Goal: Task Accomplishment & Management: Manage account settings

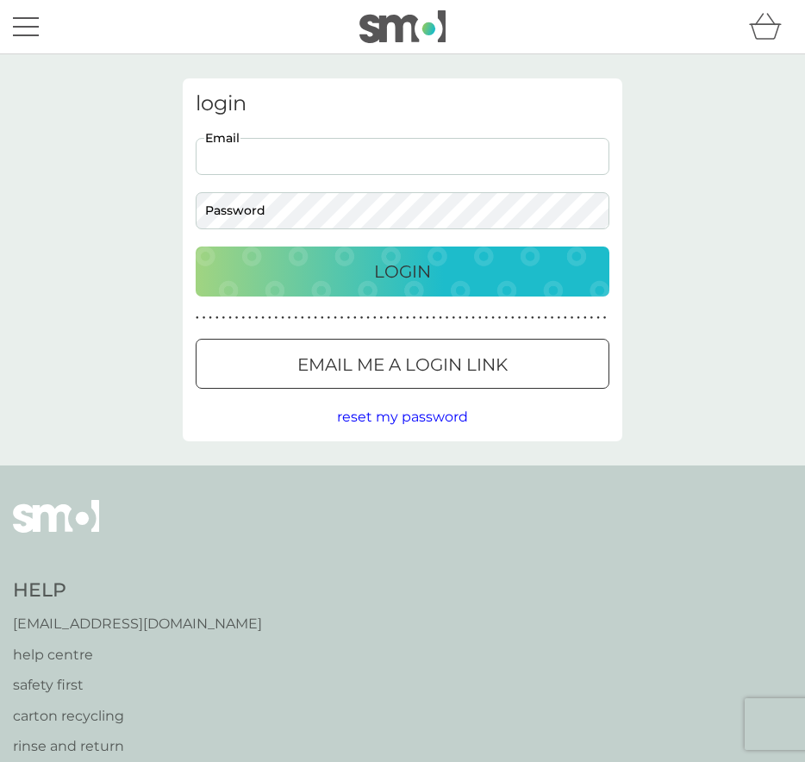
type input "[EMAIL_ADDRESS][DOMAIN_NAME]"
click at [425, 282] on p "Login" at bounding box center [402, 272] width 57 height 28
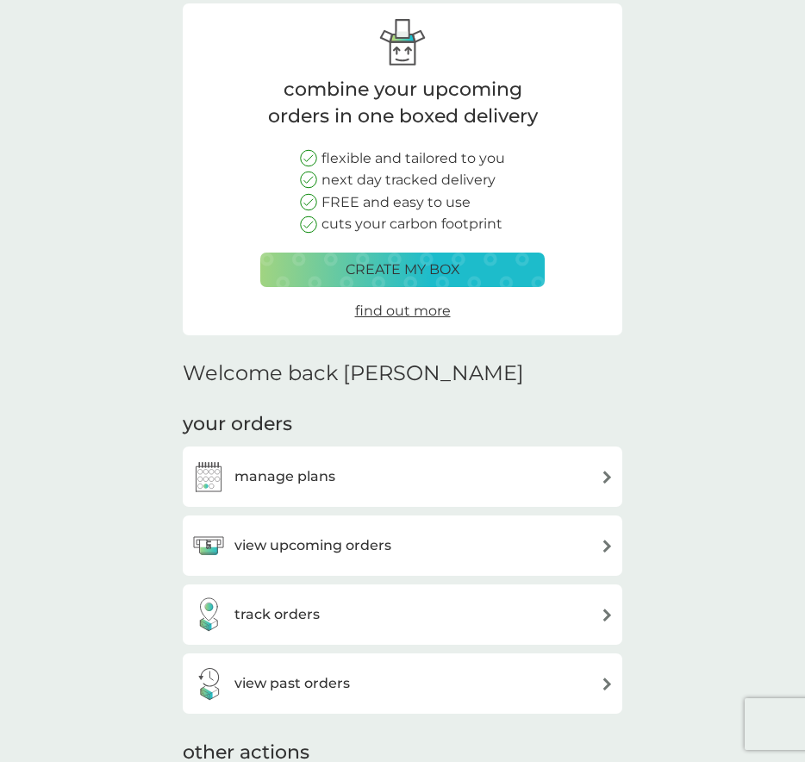
scroll to position [218, 0]
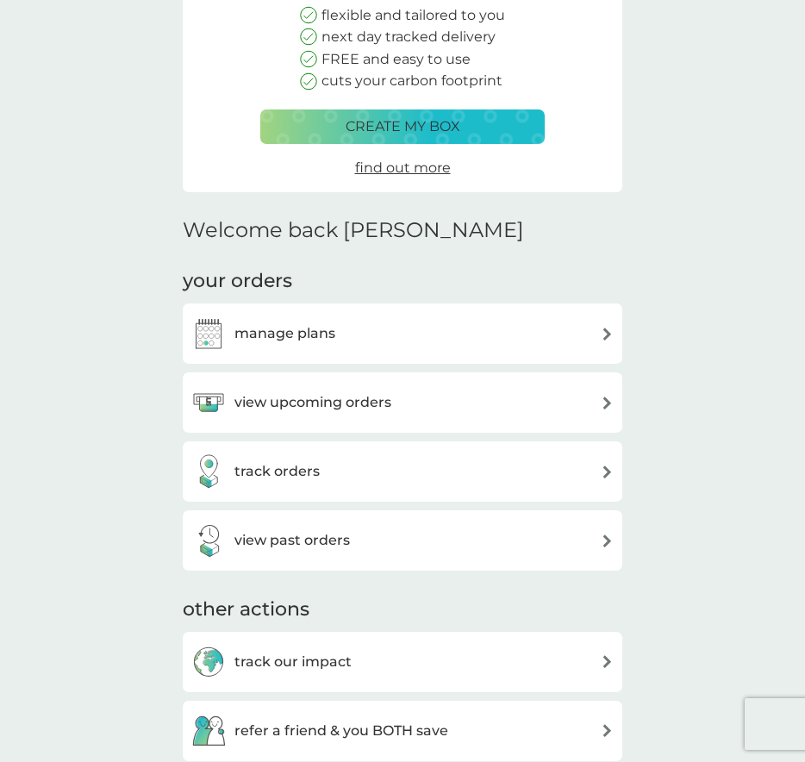
click at [394, 351] on div "manage plans" at bounding box center [402, 333] width 439 height 60
click at [358, 326] on div "manage plans" at bounding box center [402, 333] width 422 height 34
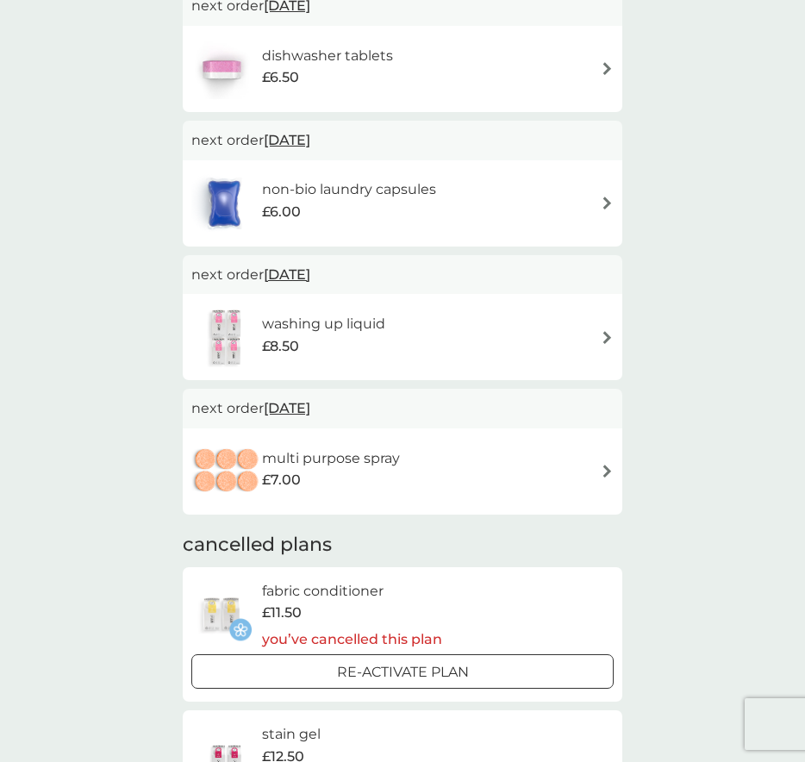
scroll to position [250, 0]
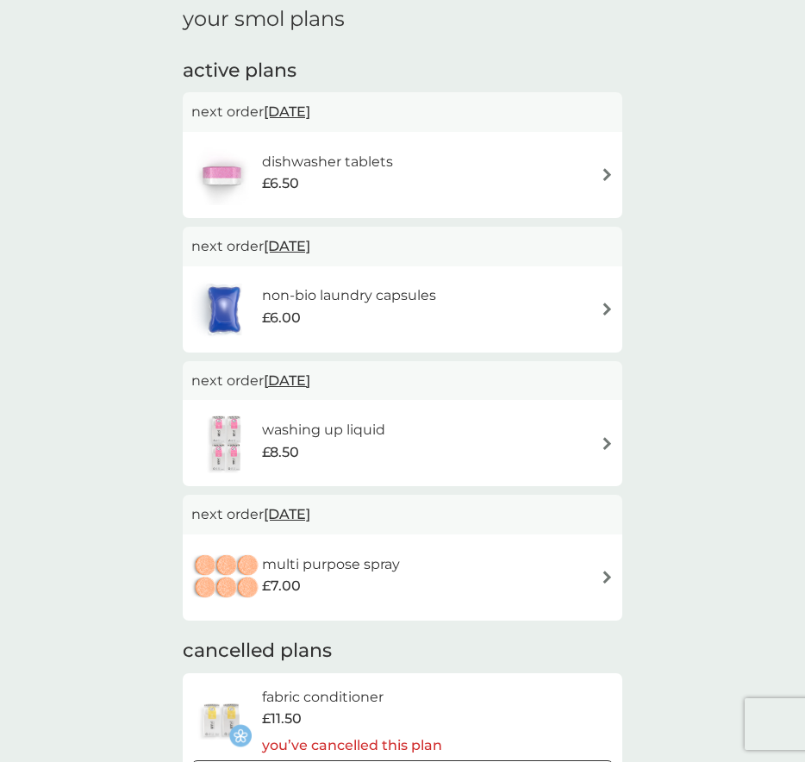
click at [477, 442] on div "washing up liquid £8.50" at bounding box center [402, 443] width 422 height 60
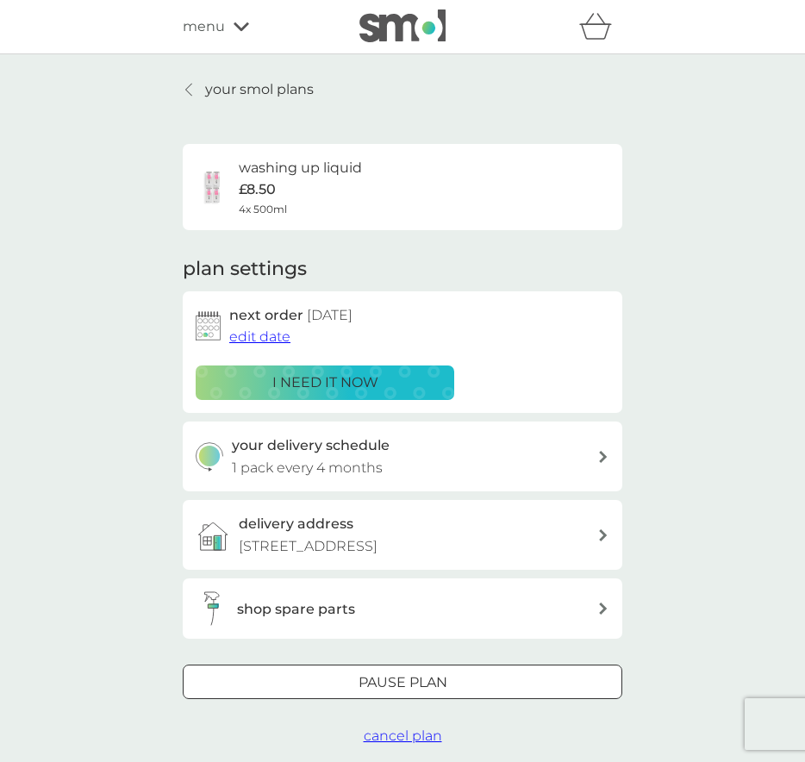
click at [490, 686] on div "Pause plan" at bounding box center [403, 682] width 438 height 22
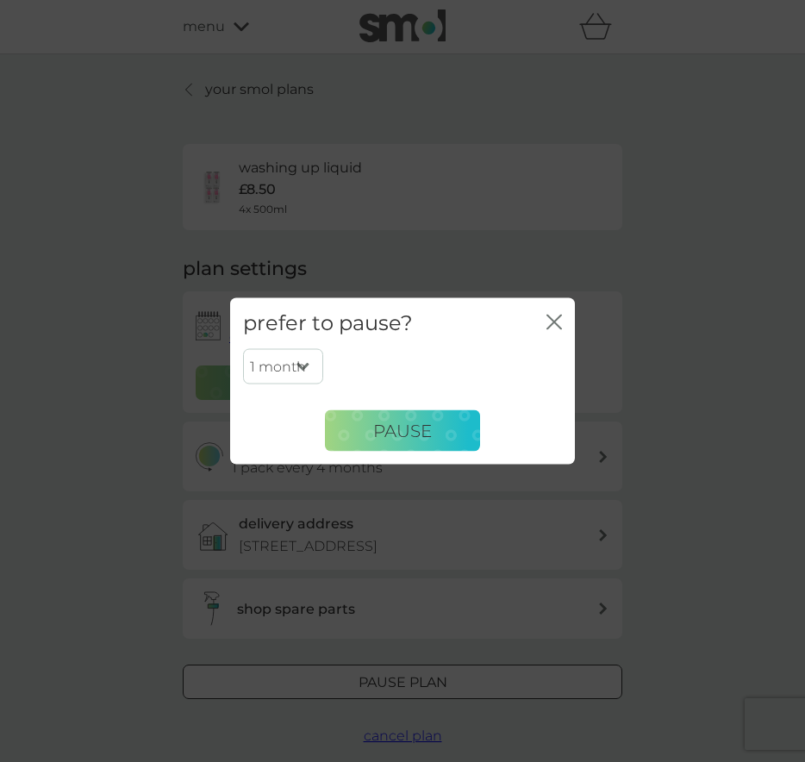
select select "3"
click at [431, 424] on span "Pause" at bounding box center [402, 430] width 59 height 21
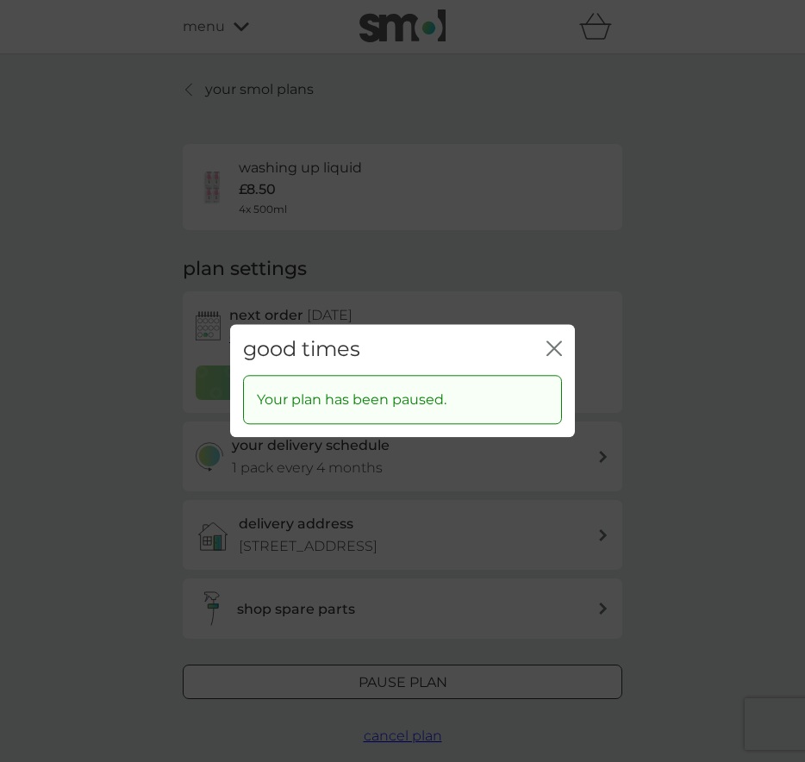
click at [561, 345] on icon "close" at bounding box center [554, 348] width 16 height 16
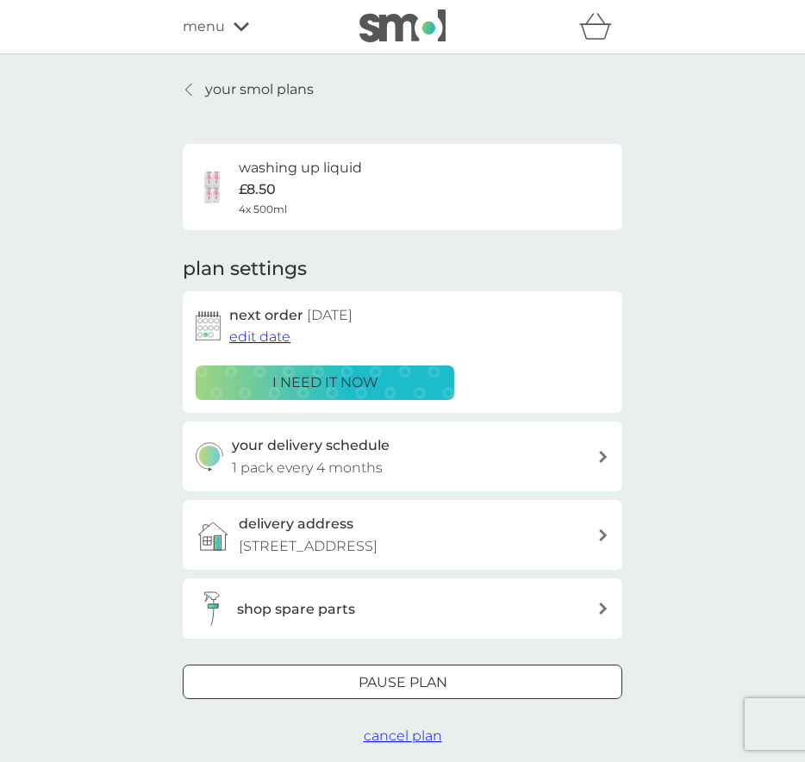
click at [183, 89] on link "your smol plans" at bounding box center [248, 89] width 131 height 22
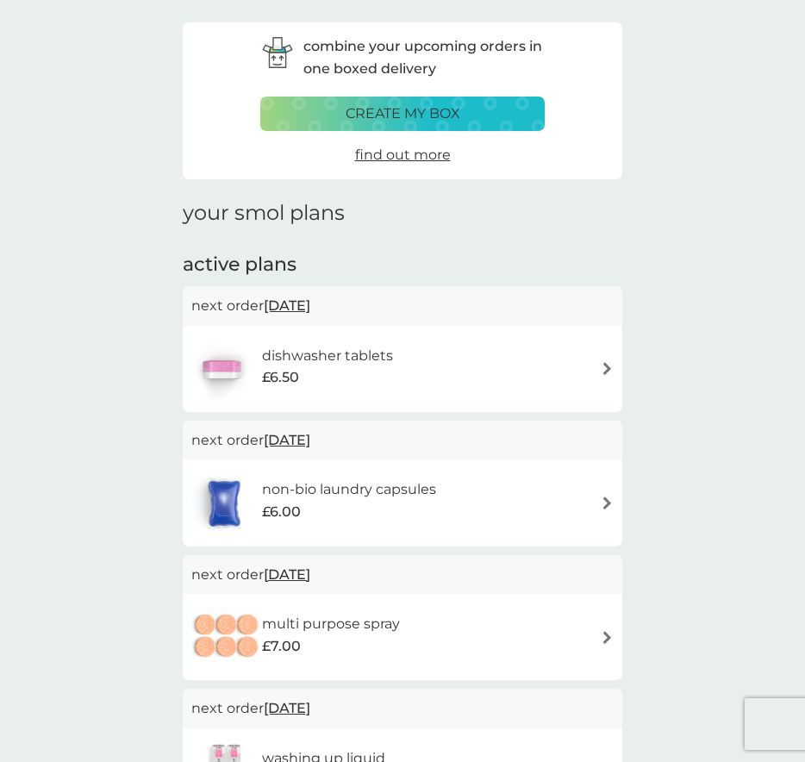
scroll to position [169, 0]
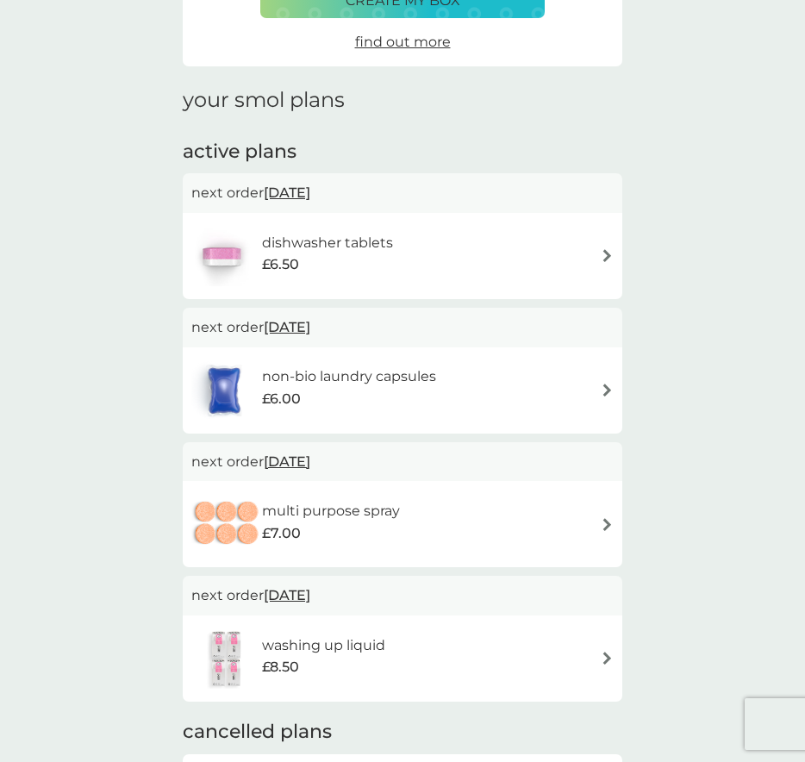
click at [518, 511] on div "multi purpose spray £7.00" at bounding box center [402, 524] width 422 height 60
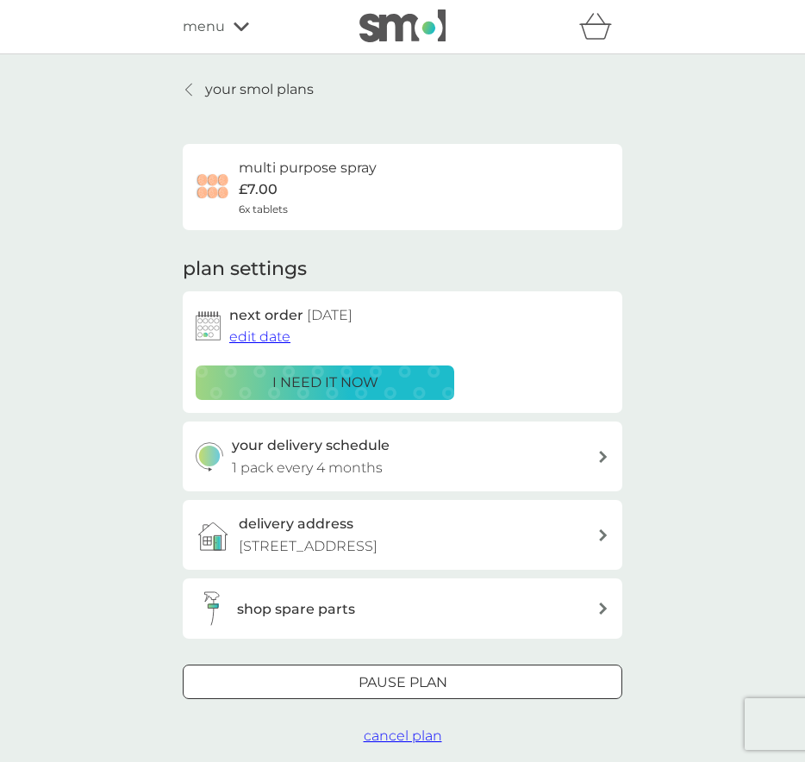
click at [423, 682] on div at bounding box center [423, 682] width 0 height 0
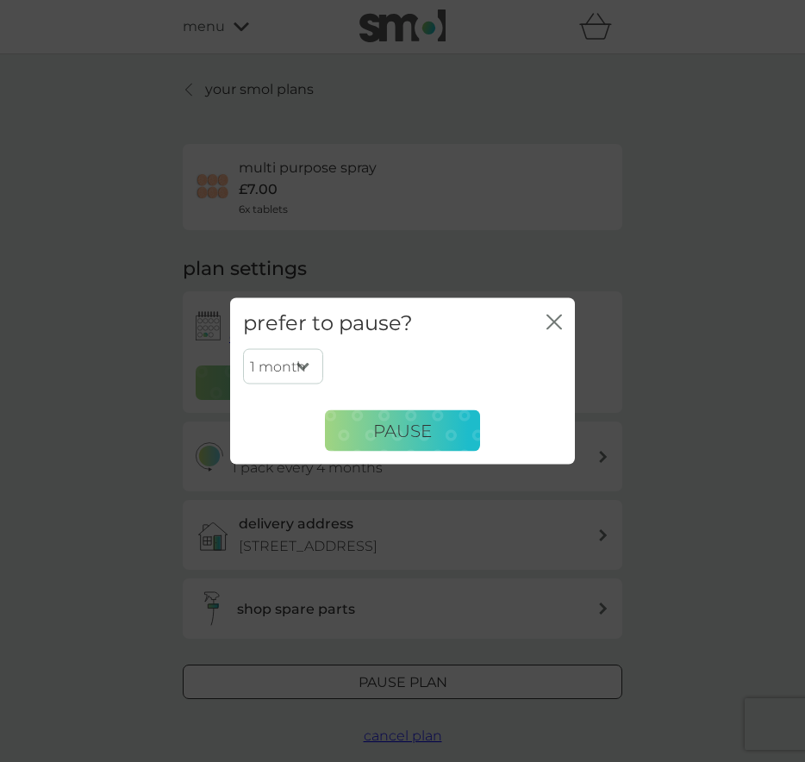
select select "3"
click at [408, 428] on span "Pause" at bounding box center [402, 430] width 59 height 21
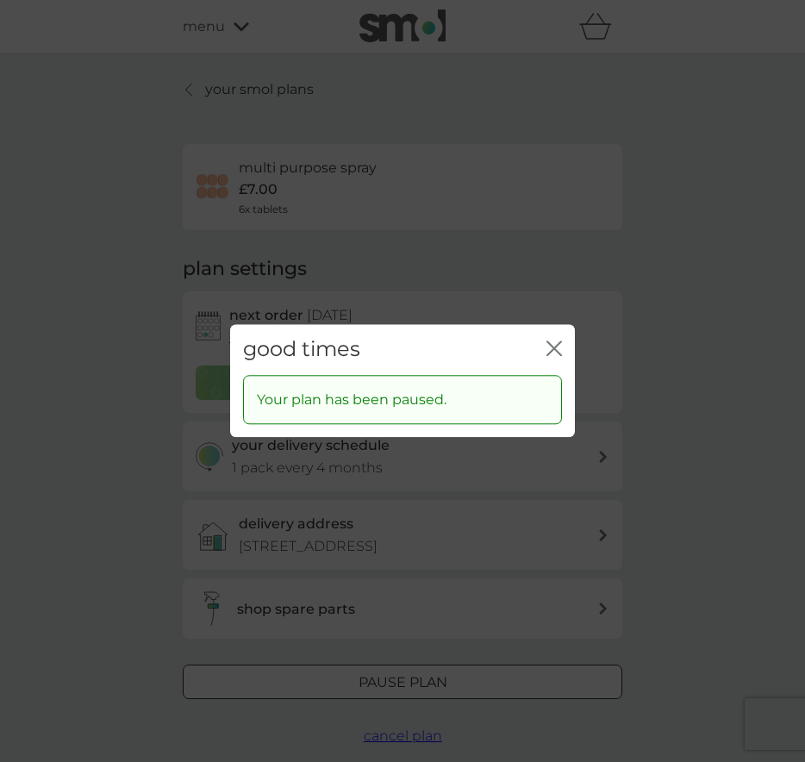
click at [553, 347] on icon "close" at bounding box center [550, 348] width 7 height 14
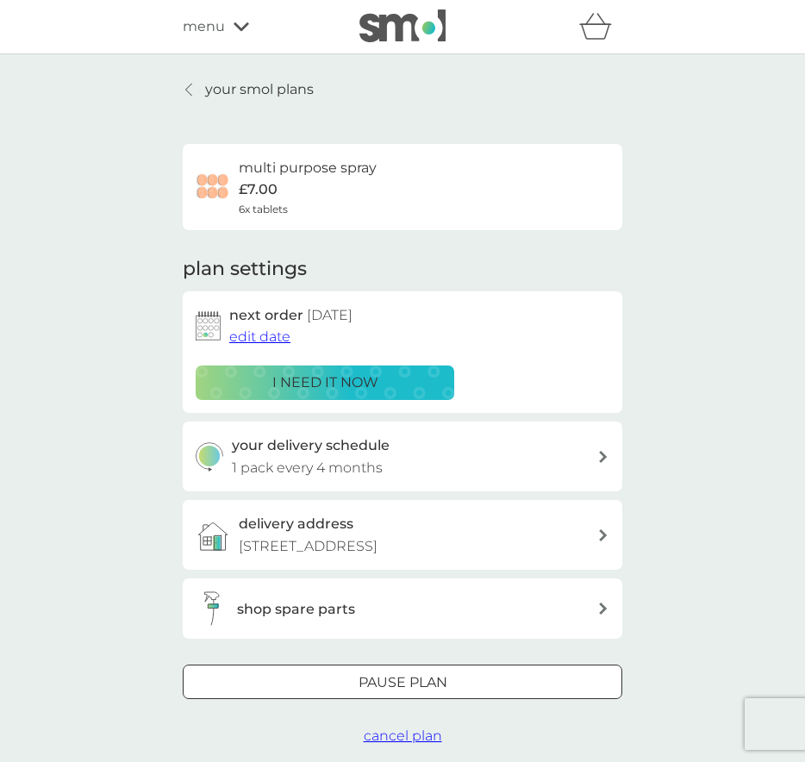
click at [192, 89] on icon at bounding box center [188, 90] width 7 height 14
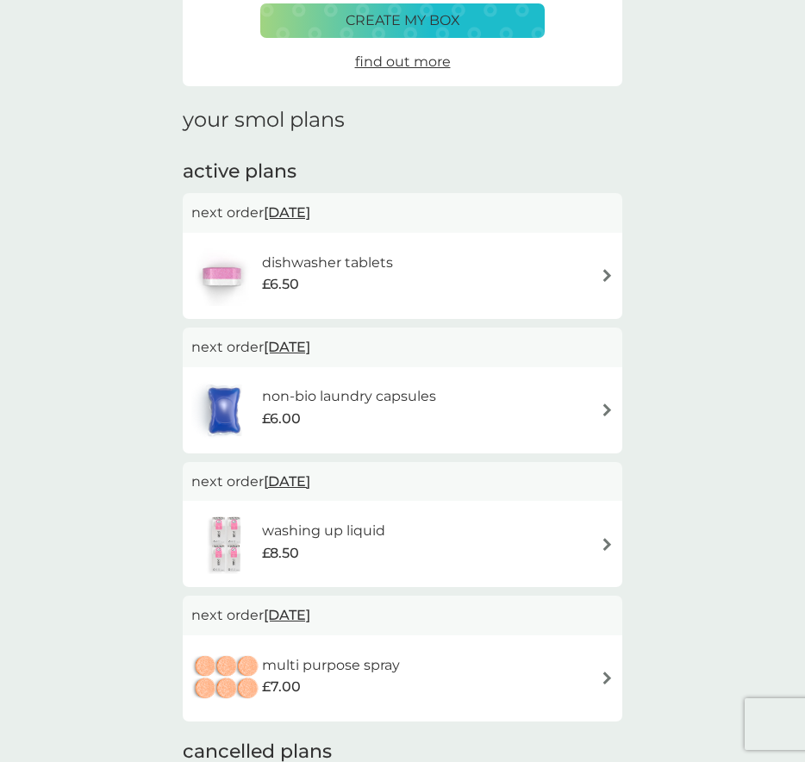
scroll to position [214, 0]
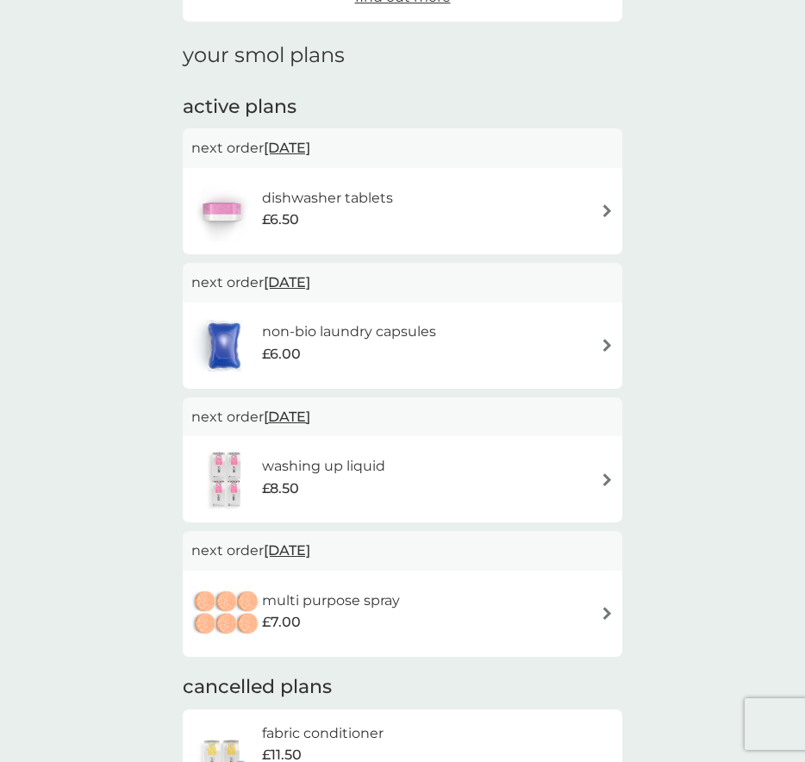
click at [382, 217] on div "£6.50" at bounding box center [327, 220] width 131 height 22
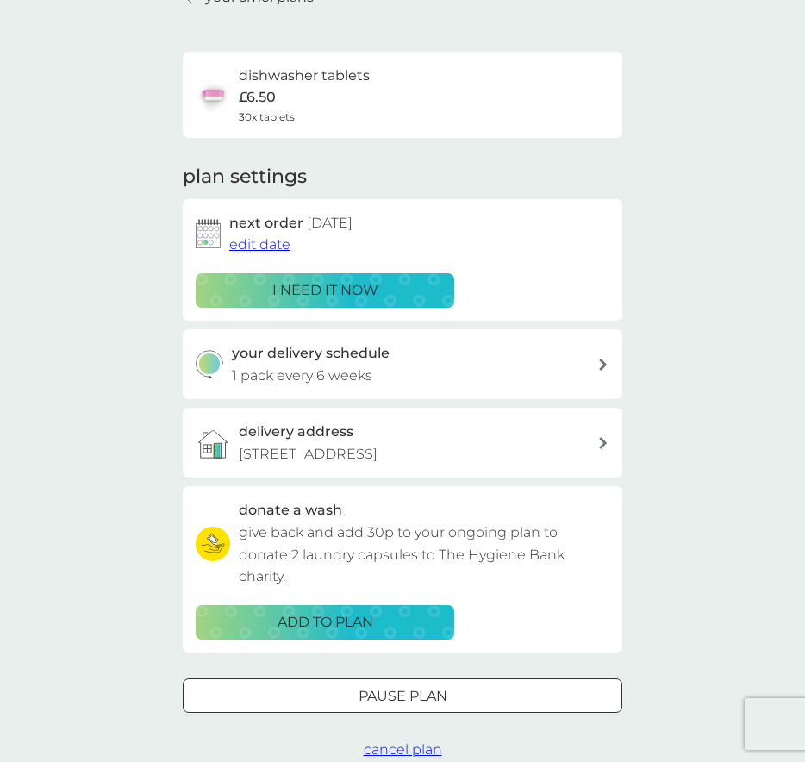
scroll to position [321, 0]
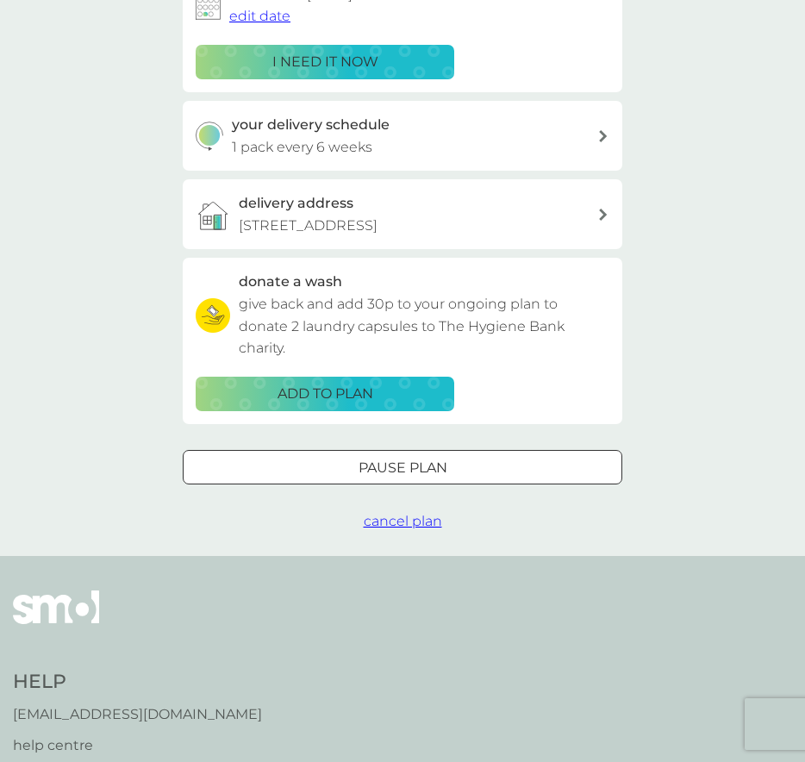
click at [409, 466] on div at bounding box center [402, 467] width 62 height 18
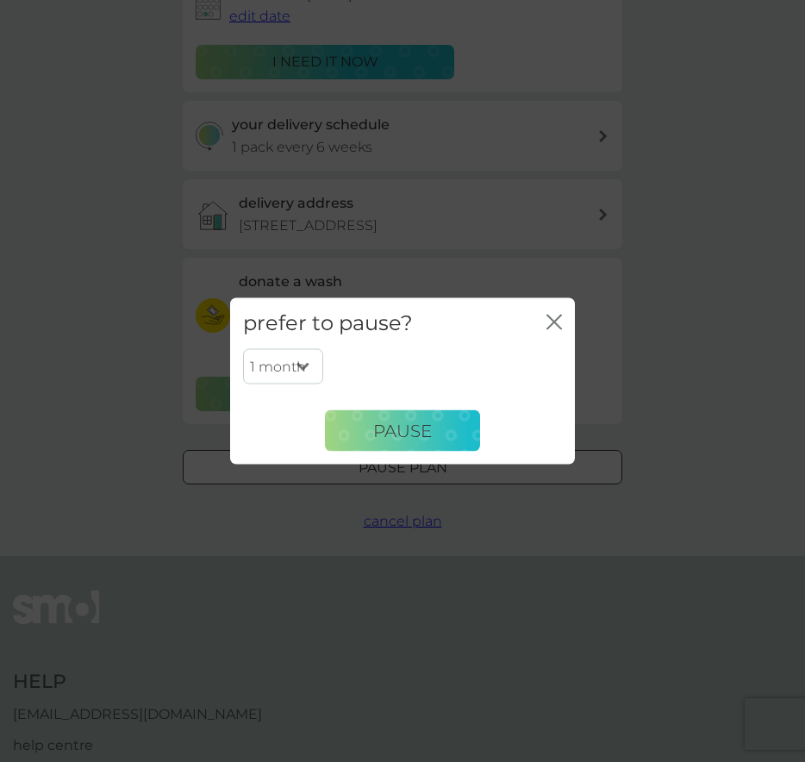
select select "2"
click at [467, 437] on button "Pause" at bounding box center [402, 430] width 155 height 41
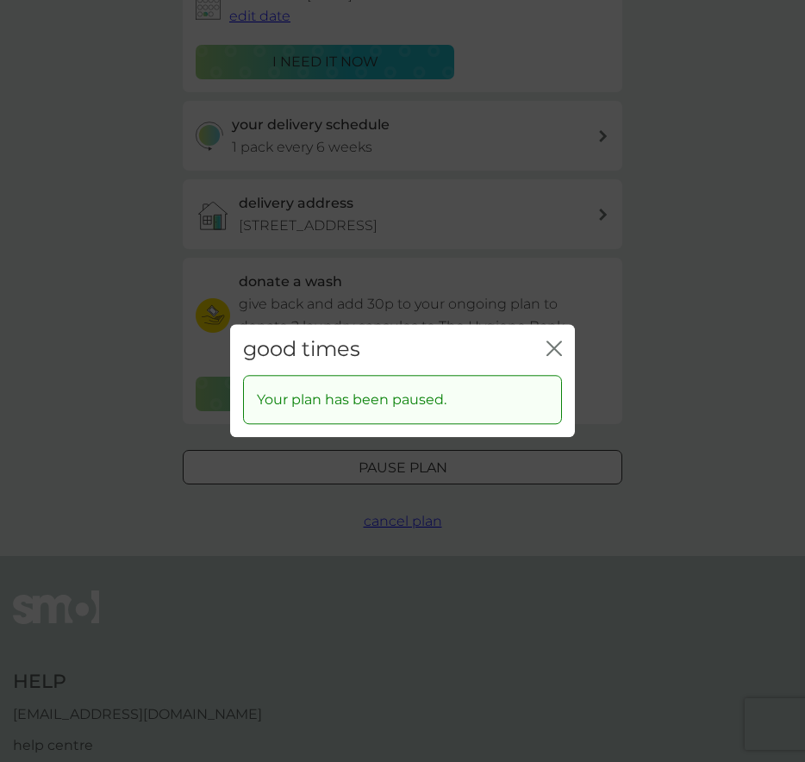
click at [557, 350] on icon "close" at bounding box center [554, 348] width 16 height 16
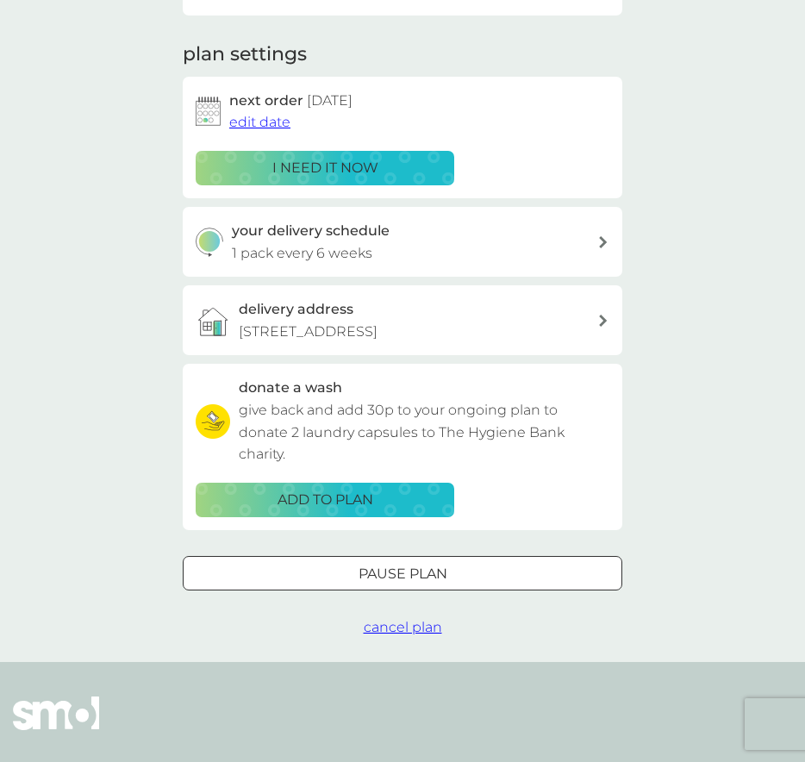
scroll to position [0, 0]
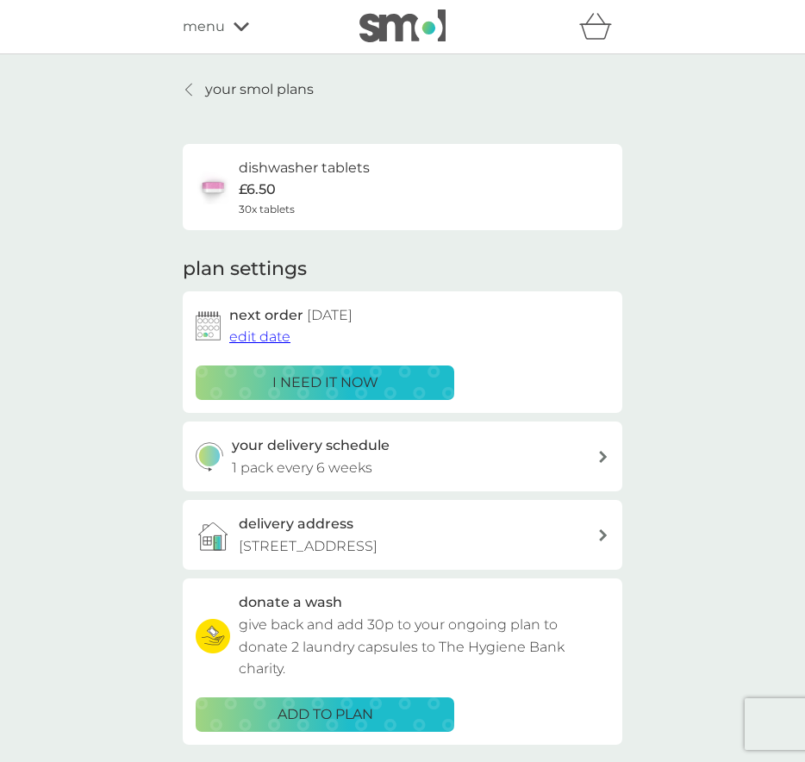
click at [193, 89] on div at bounding box center [190, 90] width 12 height 14
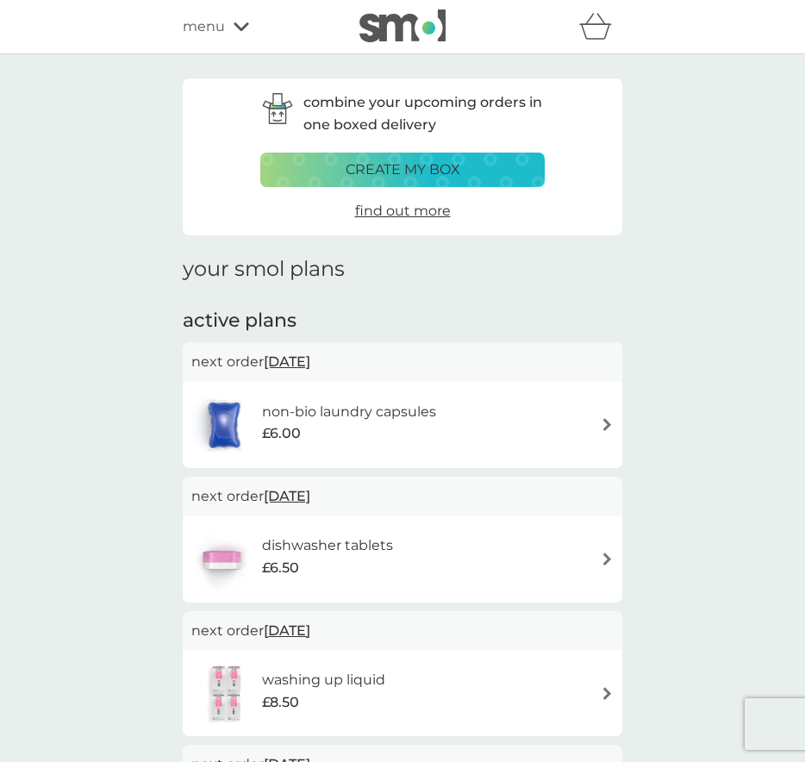
click at [371, 427] on div "£6.00" at bounding box center [349, 433] width 174 height 22
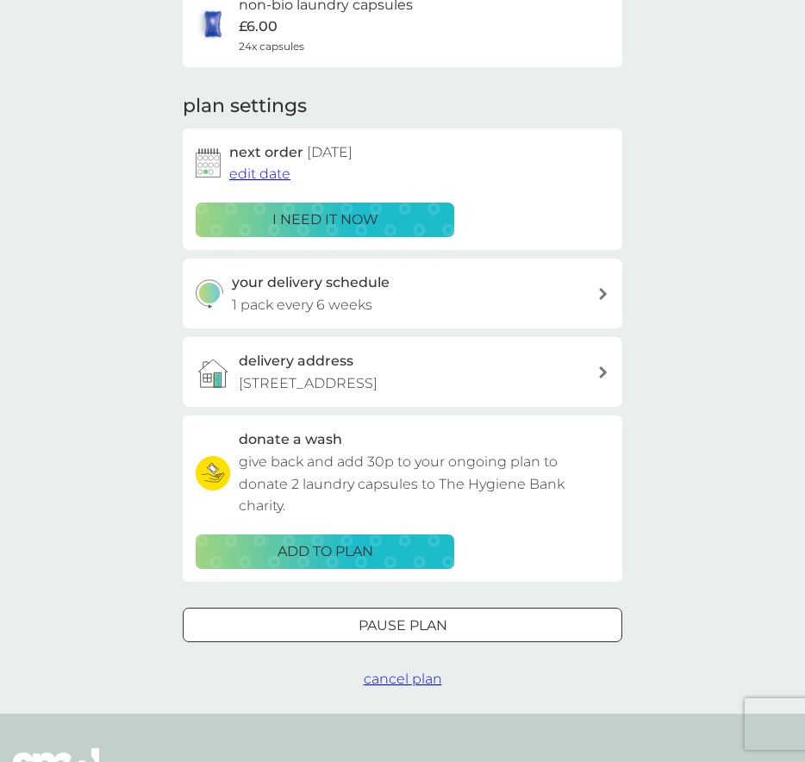
scroll to position [281, 0]
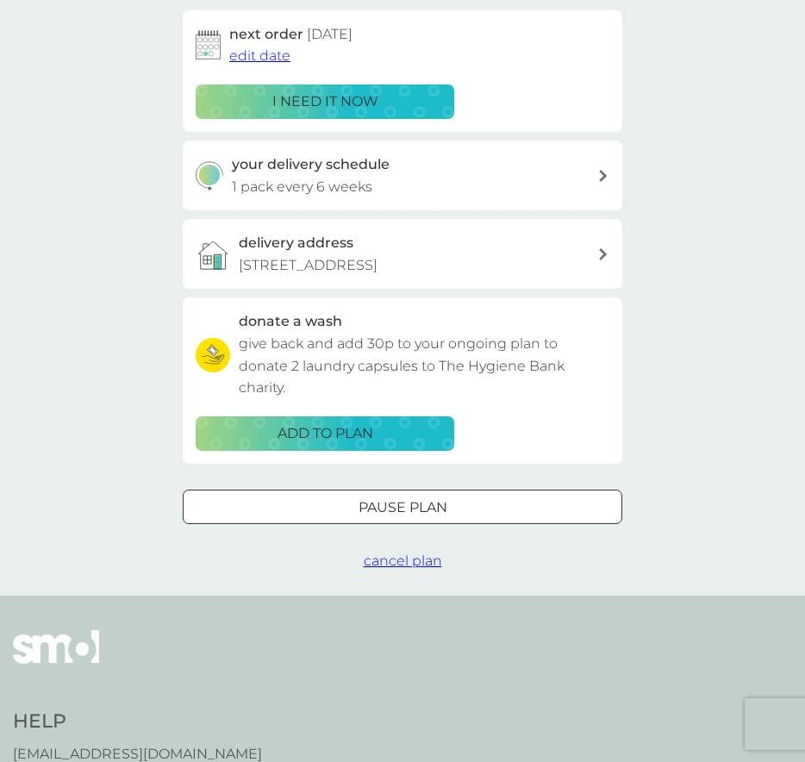
click at [398, 496] on p "Pause plan" at bounding box center [402, 507] width 89 height 22
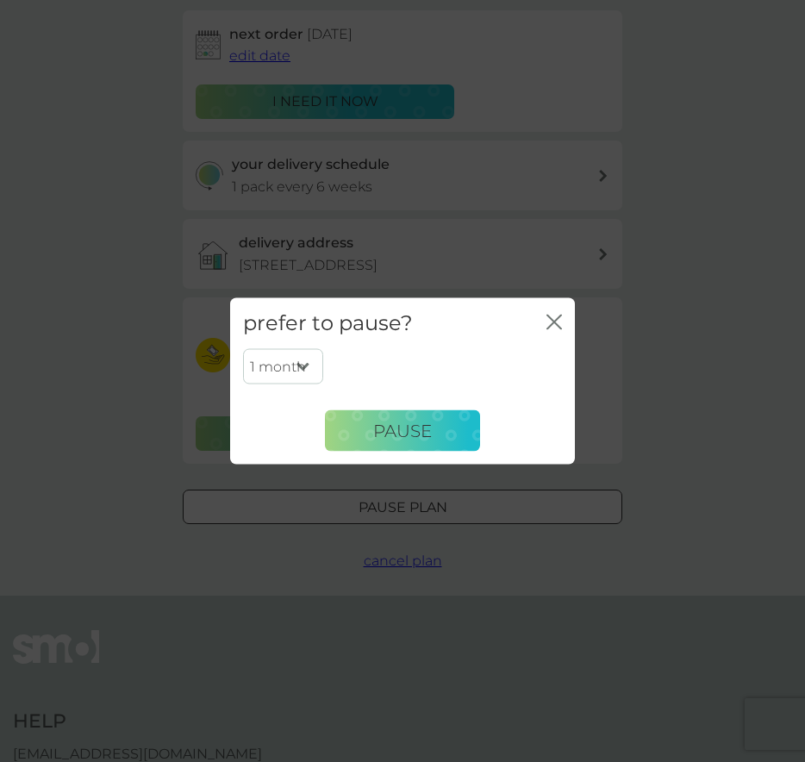
select select "2"
click at [427, 427] on span "Pause" at bounding box center [402, 430] width 59 height 21
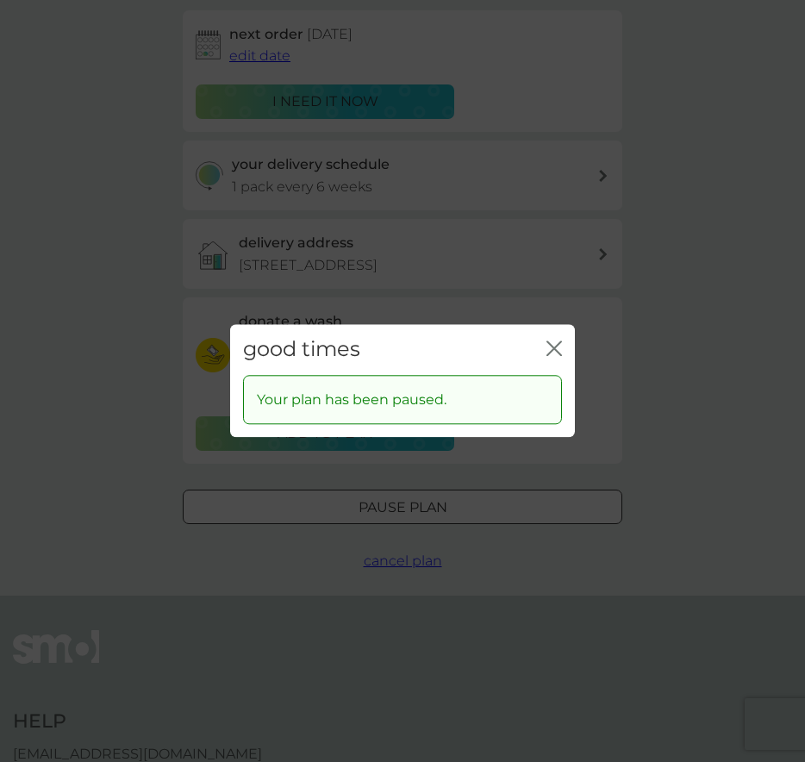
click at [560, 346] on icon "close" at bounding box center [554, 348] width 16 height 16
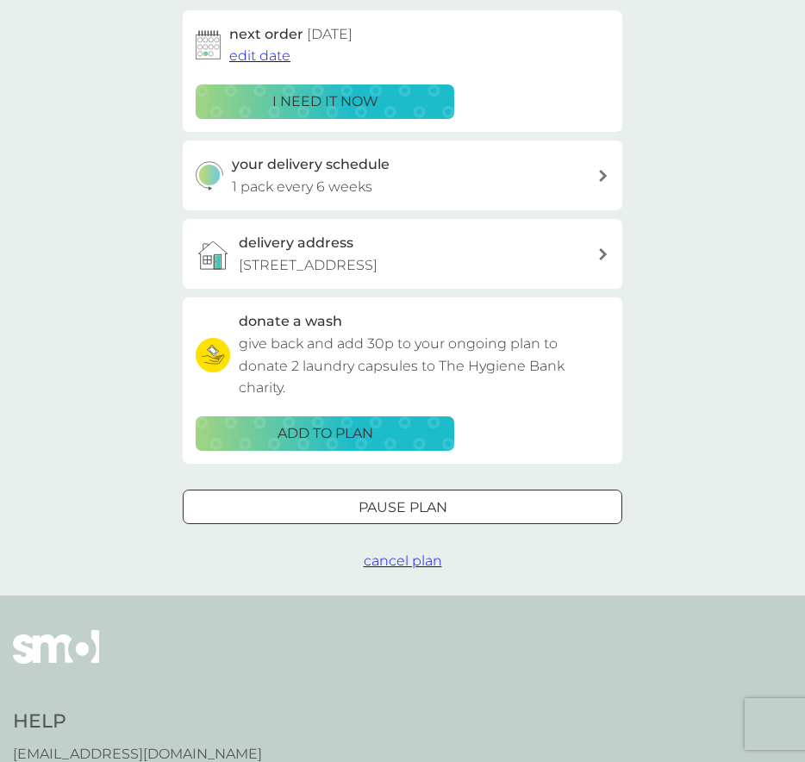
scroll to position [0, 0]
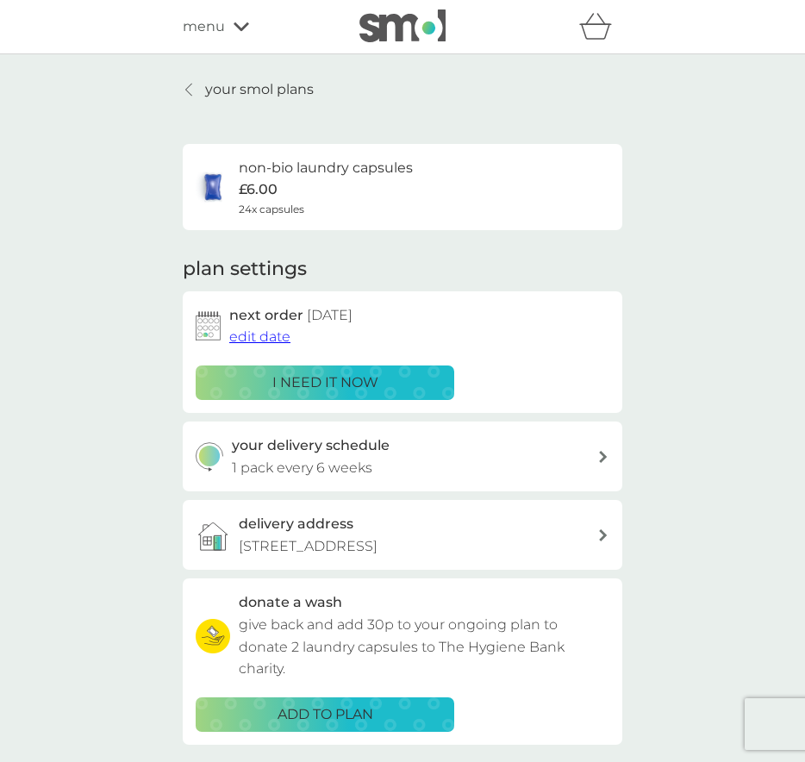
click at [214, 86] on p "your smol plans" at bounding box center [259, 89] width 109 height 22
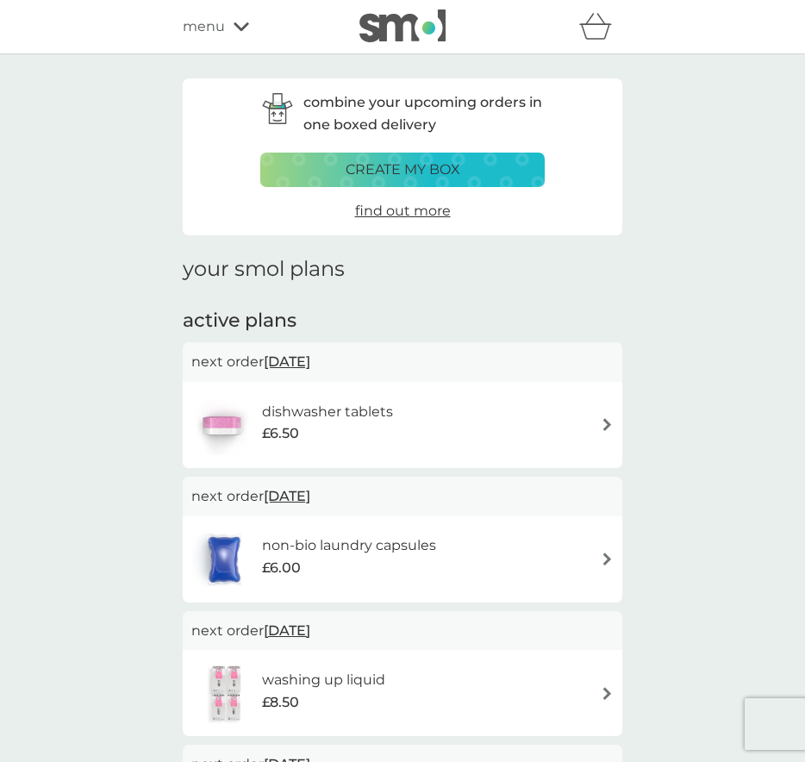
click at [234, 22] on icon at bounding box center [242, 27] width 16 height 10
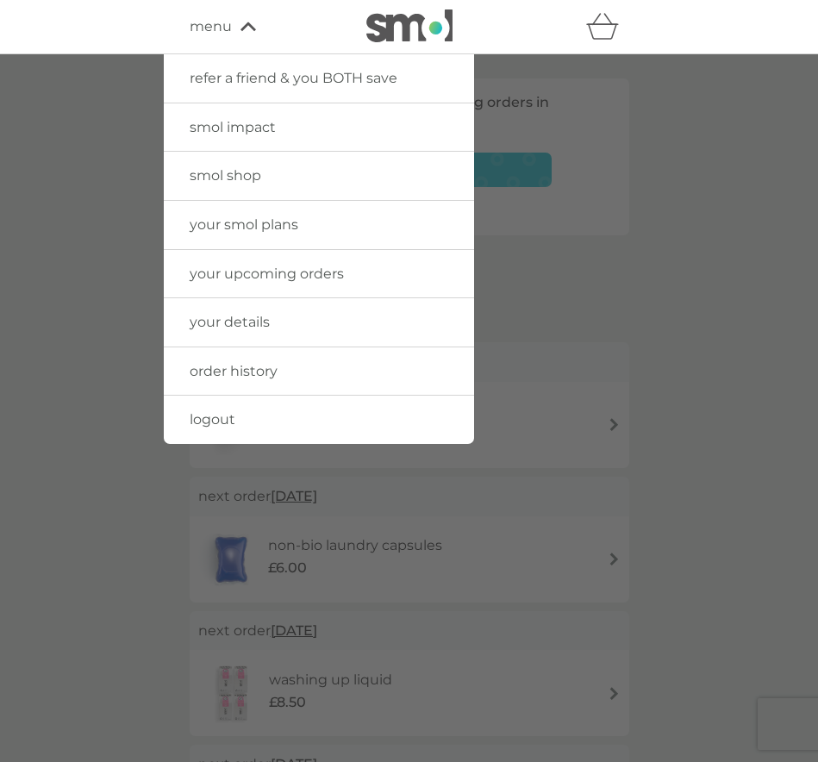
click at [270, 220] on span "your smol plans" at bounding box center [244, 224] width 109 height 16
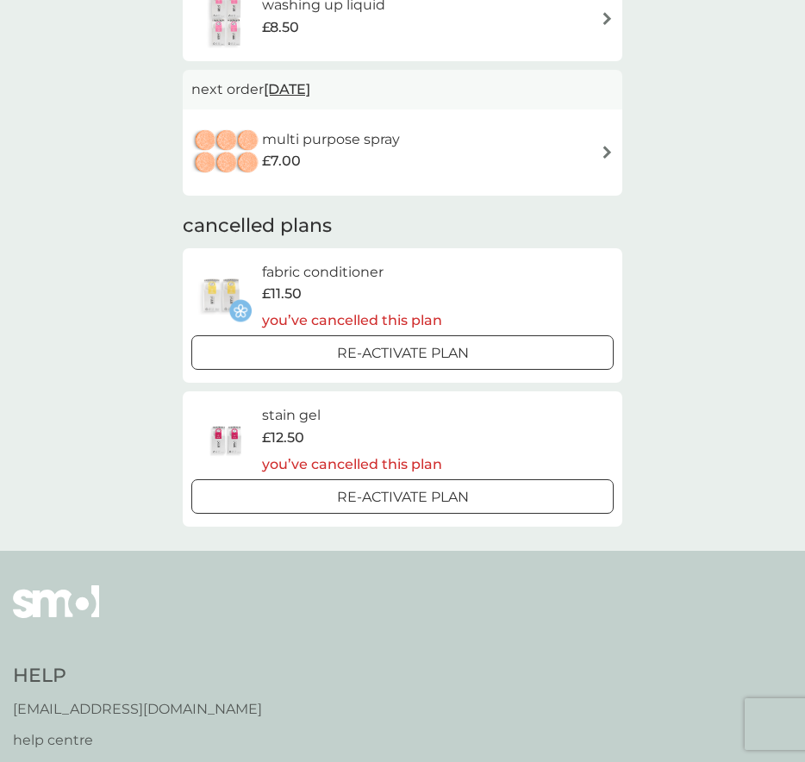
scroll to position [514, 0]
